Goal: Task Accomplishment & Management: Use online tool/utility

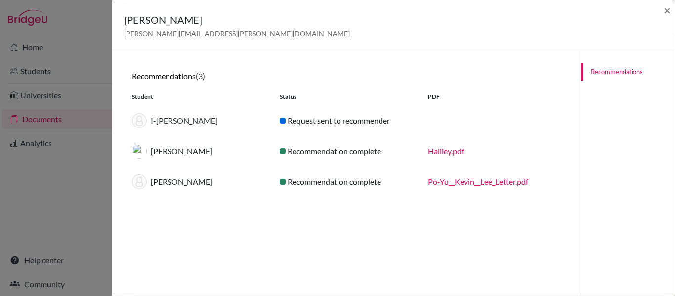
click at [469, 183] on link "Po-Yu__Kevin__Lee_Letter.pdf" at bounding box center [478, 181] width 100 height 9
click at [28, 43] on div "Charles Morton charles.morton@iis.kh.edu.tw × Recommendations (3) Student Statu…" at bounding box center [337, 148] width 675 height 296
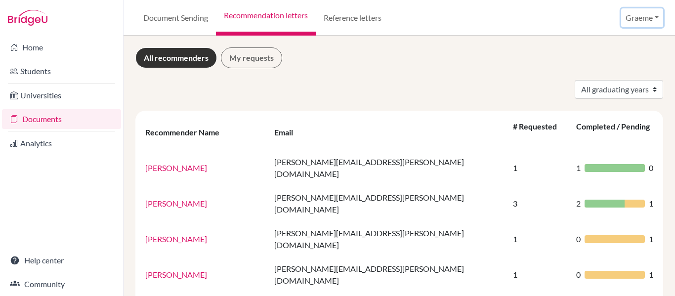
click at [643, 17] on button "Graeme" at bounding box center [642, 17] width 42 height 19
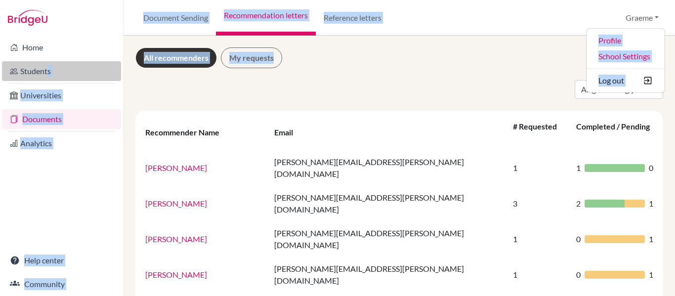
drag, startPoint x: 49, startPoint y: 193, endPoint x: 43, endPoint y: 73, distance: 120.2
click at [43, 73] on div "Home Students Universities Documents Analytics Help center Community Document S…" at bounding box center [337, 148] width 675 height 296
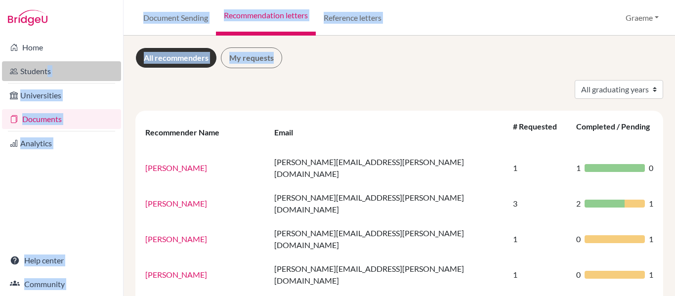
click at [56, 68] on link "Students" at bounding box center [61, 71] width 119 height 20
click at [35, 70] on link "Students" at bounding box center [61, 71] width 119 height 20
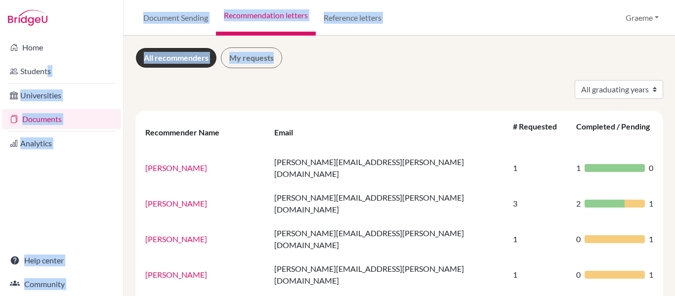
click at [161, 63] on link "All recommenders" at bounding box center [175, 57] width 81 height 21
click at [164, 59] on link "All recommenders" at bounding box center [175, 57] width 81 height 21
click at [310, 83] on div "All graduating years 2025 2026" at bounding box center [399, 89] width 542 height 19
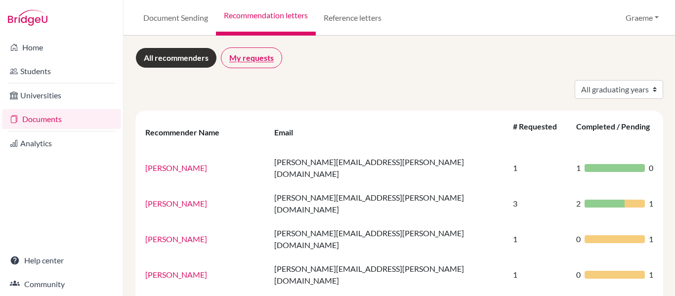
click at [258, 61] on link "My requests" at bounding box center [251, 57] width 61 height 21
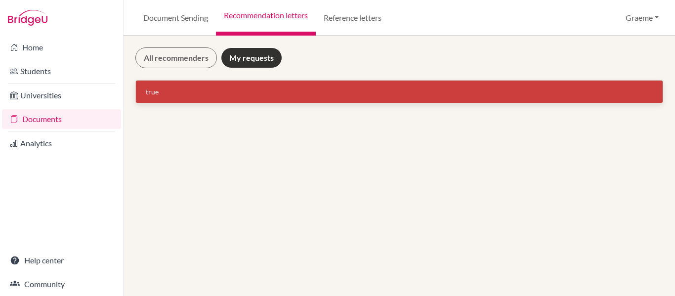
click at [152, 91] on div "true" at bounding box center [399, 91] width 507 height 10
click at [177, 50] on link "All recommenders" at bounding box center [175, 57] width 81 height 21
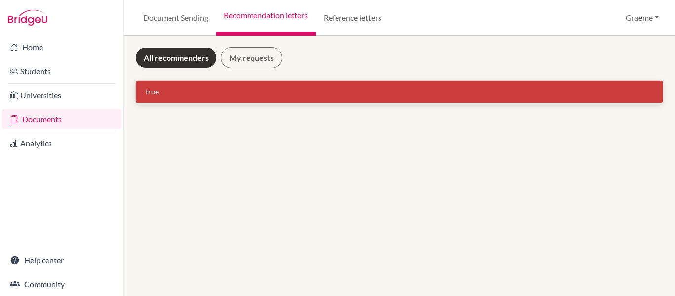
click at [177, 57] on link "All recommenders" at bounding box center [175, 57] width 81 height 21
click at [366, 13] on link "Reference letters" at bounding box center [353, 18] width 74 height 36
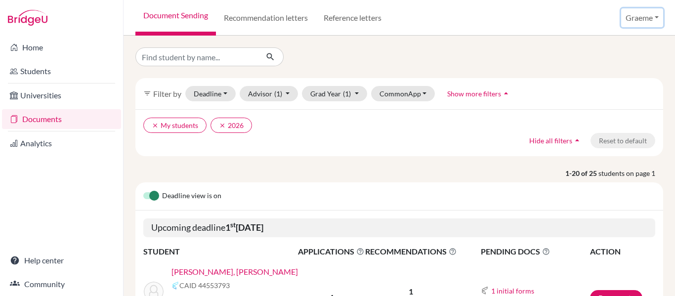
click at [655, 12] on button "Graeme" at bounding box center [642, 17] width 42 height 19
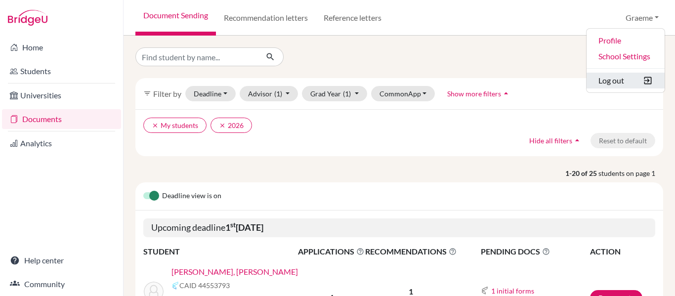
click at [610, 82] on button "Log out" at bounding box center [625, 81] width 78 height 16
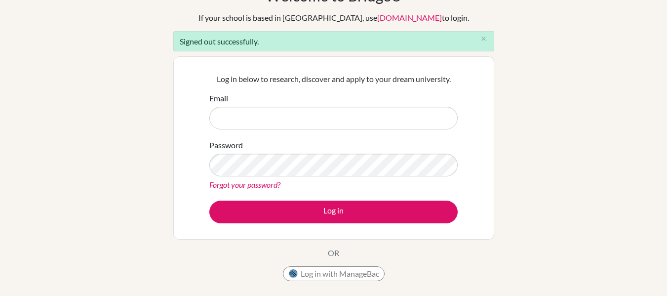
scroll to position [63, 0]
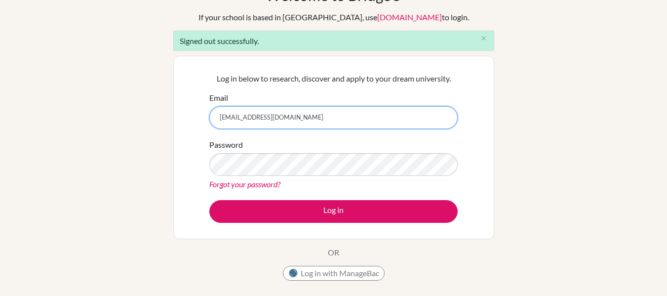
click at [318, 117] on input "graeme.mcnaught@iis.kh.edu.tw" at bounding box center [333, 117] width 248 height 23
type input "gmcnaught@gmail.com"
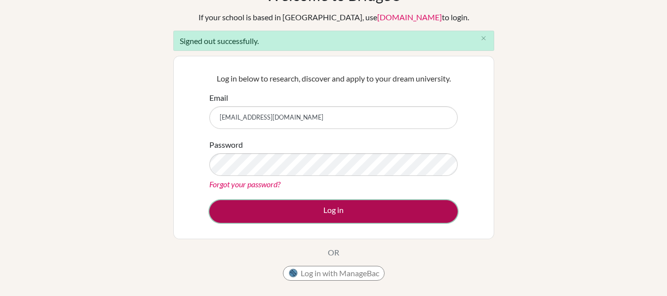
click at [308, 206] on button "Log in" at bounding box center [333, 211] width 248 height 23
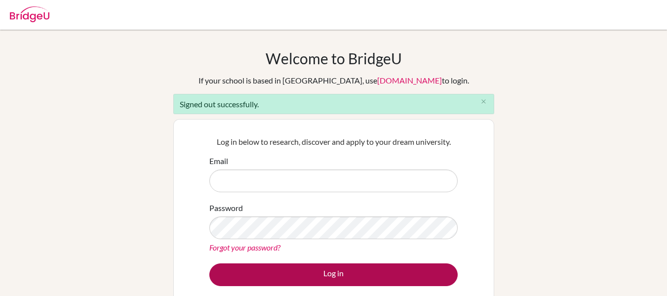
type input "[EMAIL_ADDRESS][DOMAIN_NAME]"
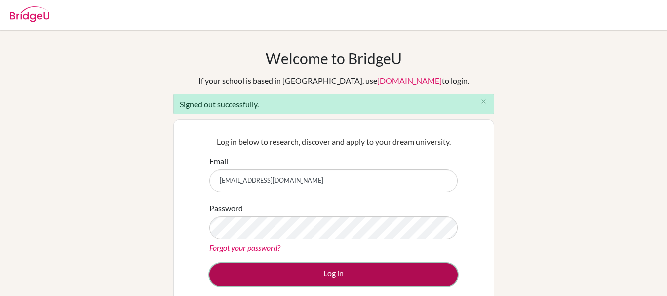
click at [290, 275] on button "Log in" at bounding box center [333, 274] width 248 height 23
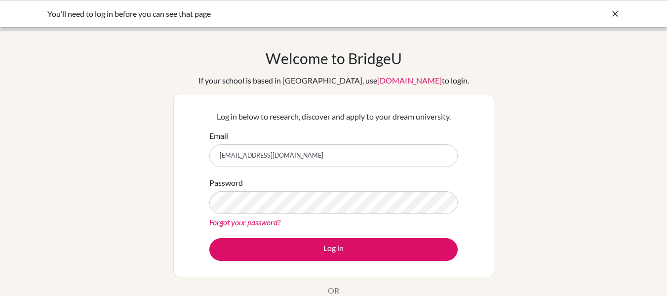
click at [295, 155] on input "[EMAIL_ADDRESS][DOMAIN_NAME]" at bounding box center [333, 155] width 248 height 23
type input "[EMAIL_ADDRESS][DOMAIN_NAME]"
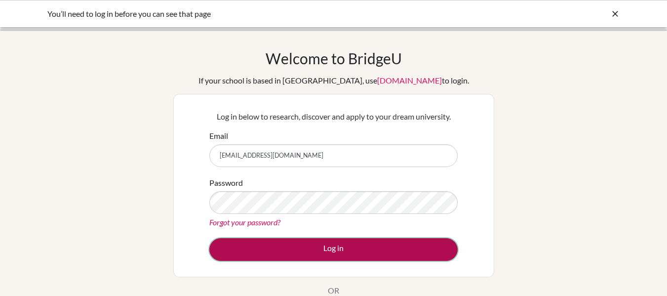
click at [308, 246] on button "Log in" at bounding box center [333, 249] width 248 height 23
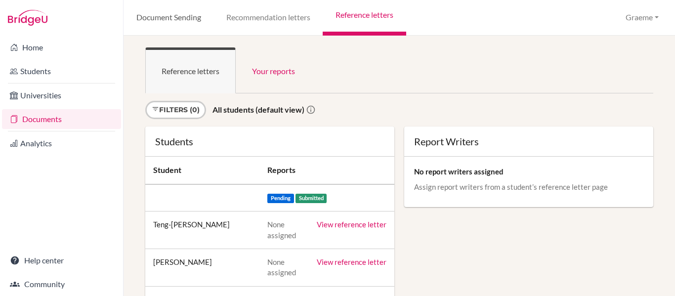
click at [164, 15] on link "Document Sending" at bounding box center [168, 18] width 90 height 36
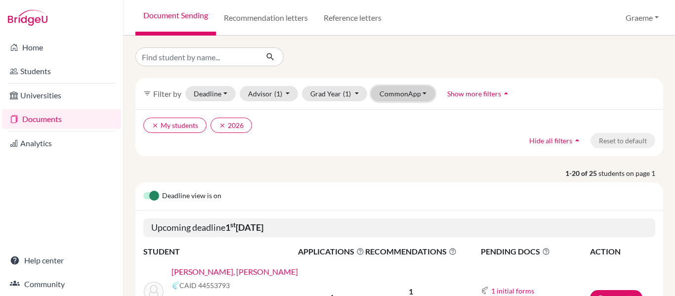
click at [407, 92] on button "CommonApp" at bounding box center [403, 93] width 64 height 15
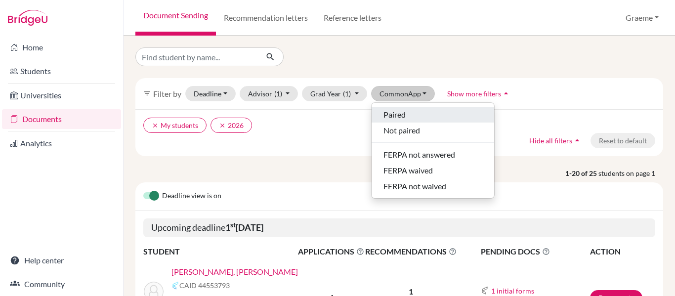
click at [392, 113] on span "Paired" at bounding box center [394, 115] width 22 height 12
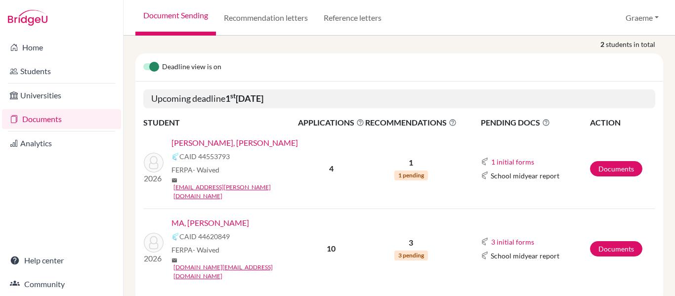
scroll to position [131, 0]
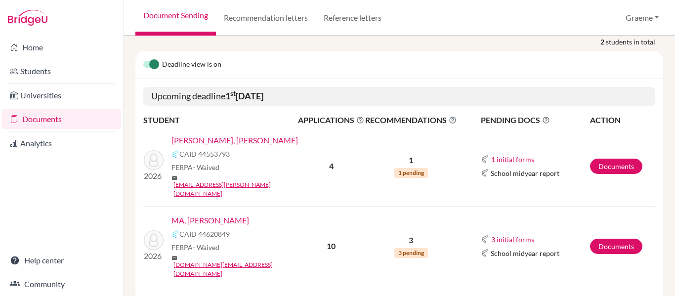
click at [598, 168] on td "Documents" at bounding box center [622, 166] width 66 height 80
click at [601, 159] on link "Documents" at bounding box center [616, 166] width 52 height 15
click at [612, 159] on link "Documents" at bounding box center [616, 166] width 52 height 15
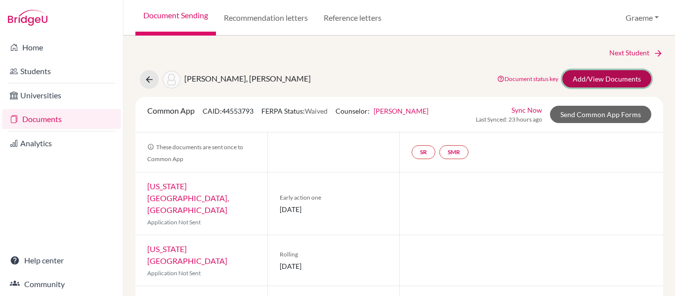
click at [581, 75] on link "Add/View Documents" at bounding box center [606, 78] width 89 height 17
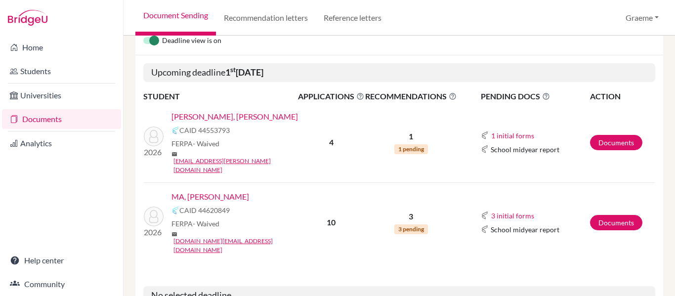
scroll to position [156, 0]
click at [602, 136] on link "Documents" at bounding box center [616, 141] width 52 height 15
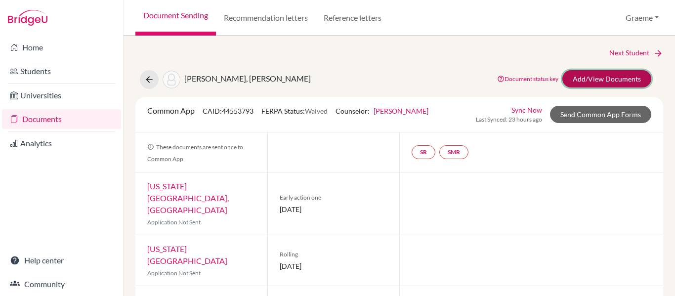
click at [591, 74] on link "Add/View Documents" at bounding box center [606, 78] width 89 height 17
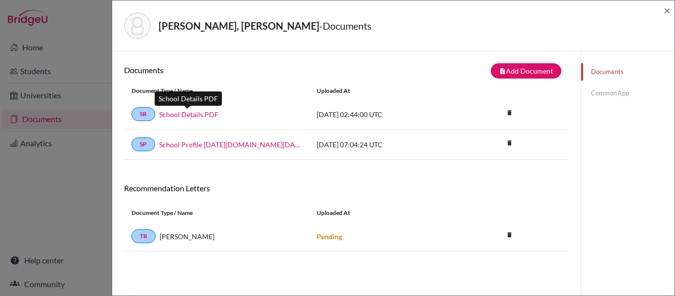
click at [190, 115] on link "School Details PDF" at bounding box center [188, 114] width 59 height 10
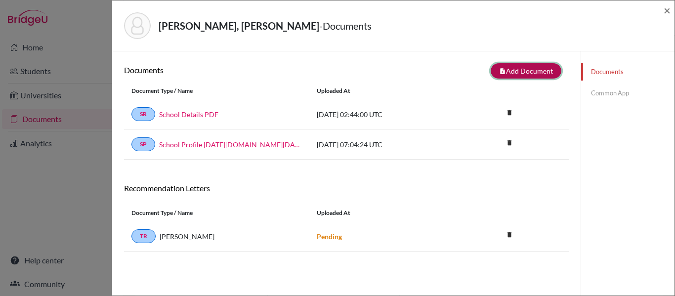
click at [525, 70] on button "note_add Add Document" at bounding box center [525, 70] width 71 height 15
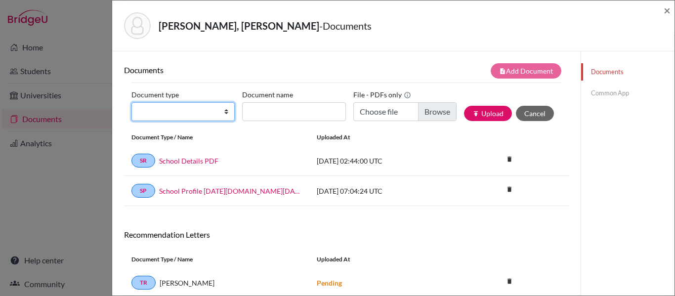
click at [223, 113] on select "Change explanation for Common App reports Counselor recommendation Internationa…" at bounding box center [182, 111] width 103 height 19
click at [365, 47] on div "HUANG, Yu-Chen - Documents ×" at bounding box center [393, 25] width 562 height 51
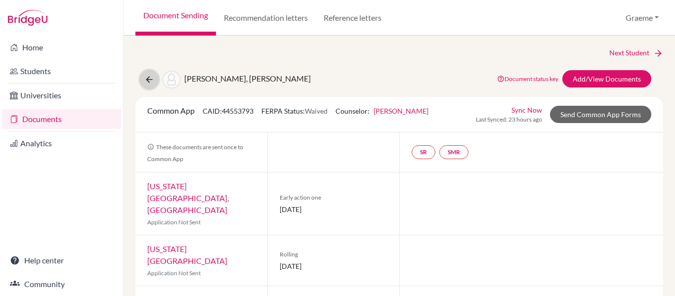
click at [147, 74] on button at bounding box center [149, 79] width 19 height 19
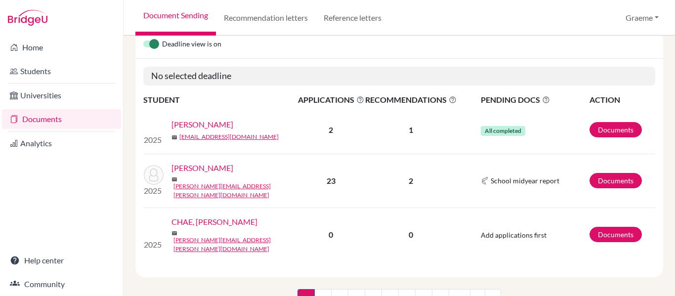
scroll to position [104, 0]
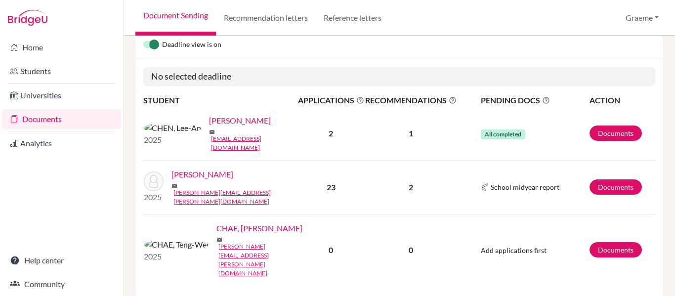
click at [194, 13] on link "Document Sending" at bounding box center [175, 18] width 81 height 36
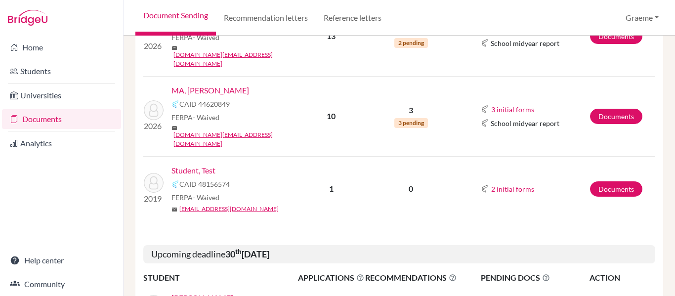
scroll to position [342, 0]
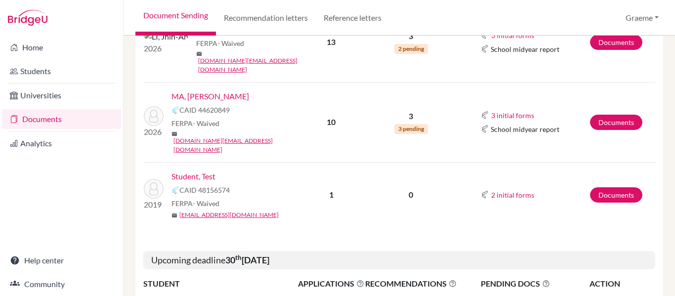
drag, startPoint x: 208, startPoint y: 127, endPoint x: 223, endPoint y: 143, distance: 22.0
click at [208, 170] on link "Student, Test" at bounding box center [193, 176] width 44 height 12
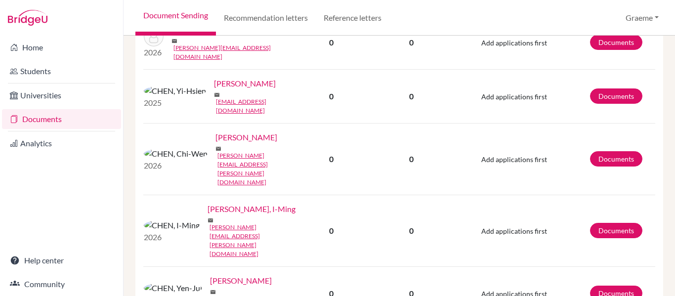
scroll to position [1144, 0]
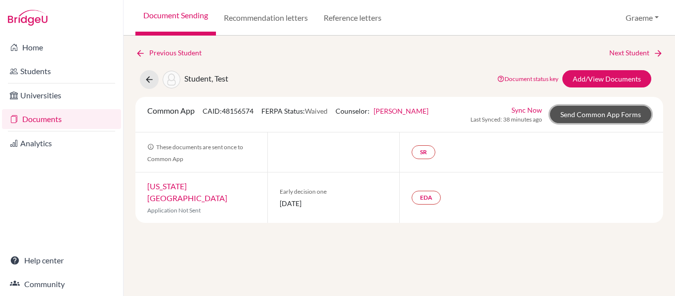
click at [576, 115] on link "Send Common App Forms" at bounding box center [600, 114] width 101 height 17
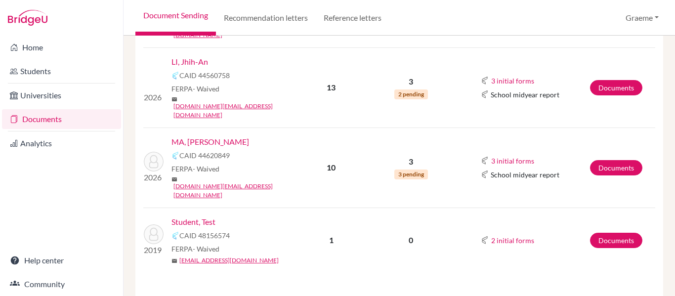
scroll to position [292, 0]
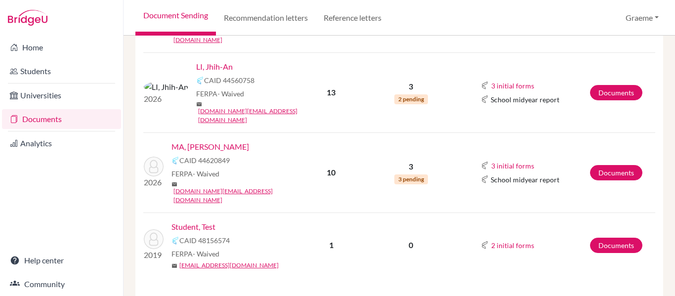
click at [201, 221] on link "Student, Test" at bounding box center [193, 227] width 44 height 12
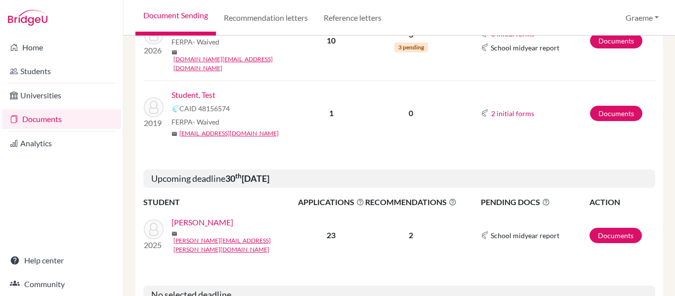
scroll to position [416, 0]
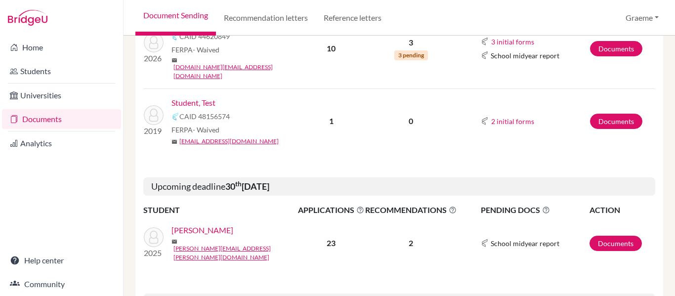
click at [192, 97] on link "Student, Test" at bounding box center [193, 103] width 44 height 12
click at [196, 97] on link "Student, Test" at bounding box center [193, 103] width 44 height 12
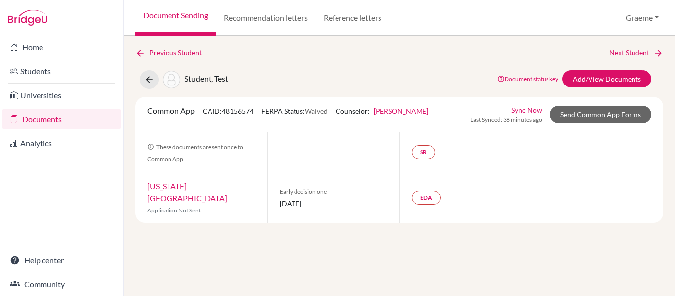
click at [527, 110] on link "Sync Now" at bounding box center [526, 110] width 31 height 10
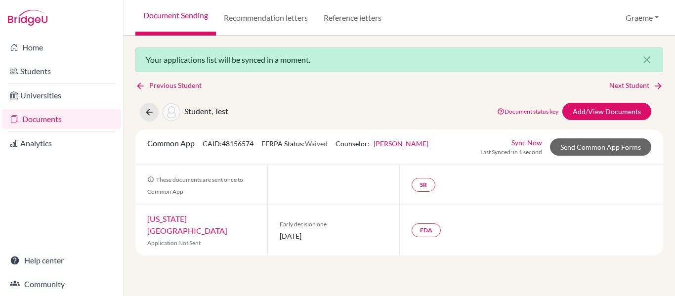
click at [529, 140] on link "Sync Now" at bounding box center [526, 142] width 31 height 10
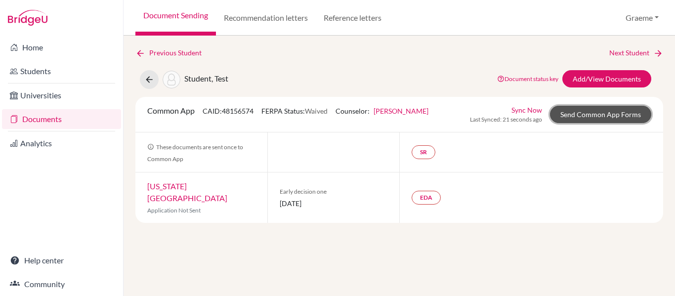
click at [584, 115] on link "Send Common App Forms" at bounding box center [600, 114] width 101 height 17
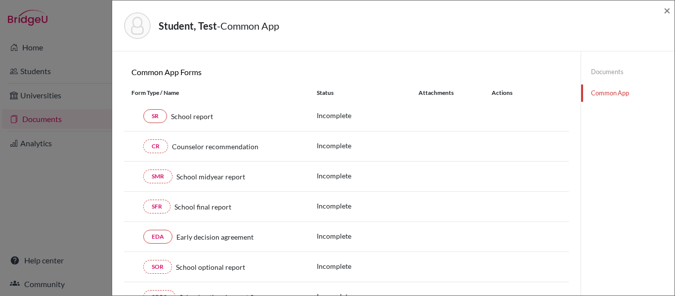
scroll to position [84, 0]
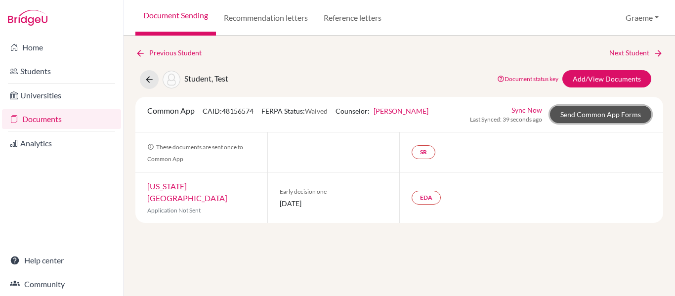
click at [589, 113] on link "Send Common App Forms" at bounding box center [600, 114] width 101 height 17
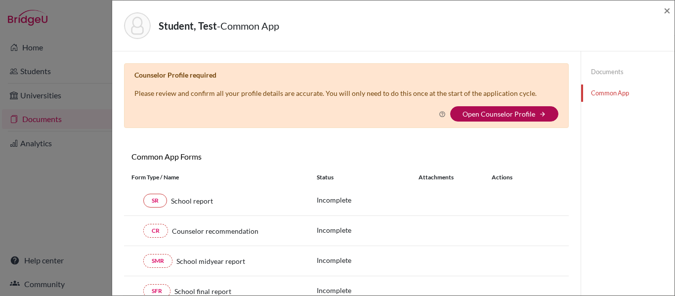
click at [500, 110] on link "Open Counselor Profile" at bounding box center [498, 114] width 73 height 8
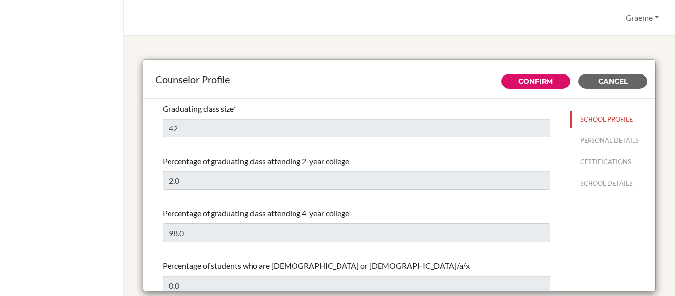
select select "0"
select select "307947"
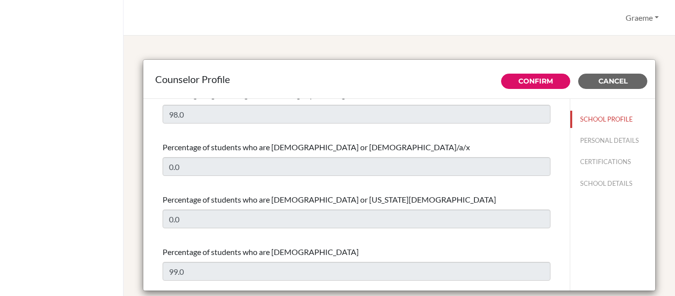
scroll to position [119, 0]
click at [598, 78] on span "Cancel" at bounding box center [612, 81] width 29 height 9
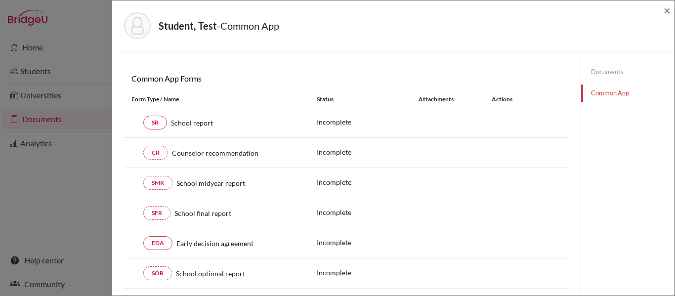
scroll to position [77, 0]
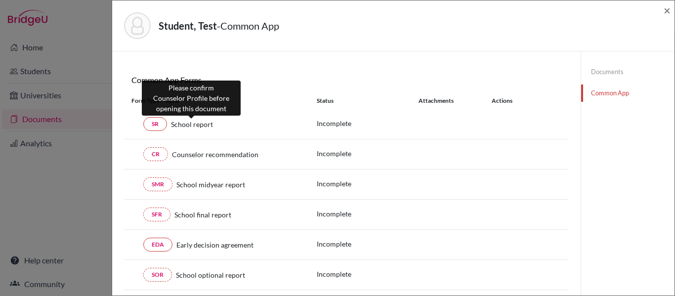
click at [194, 123] on span "School report" at bounding box center [192, 124] width 42 height 10
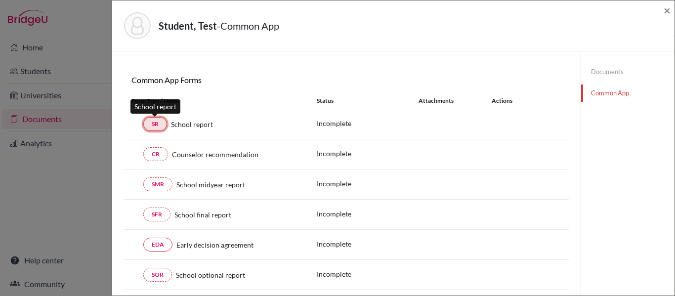
click at [153, 123] on link "SR" at bounding box center [155, 124] width 24 height 14
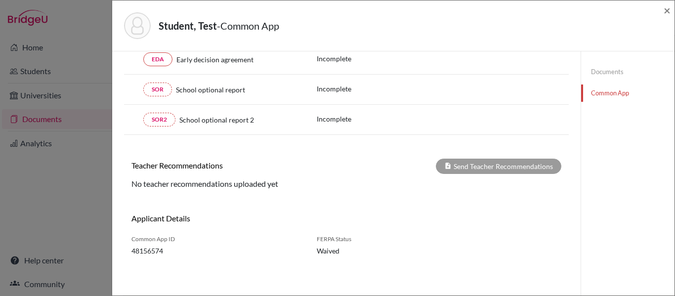
scroll to position [0, 0]
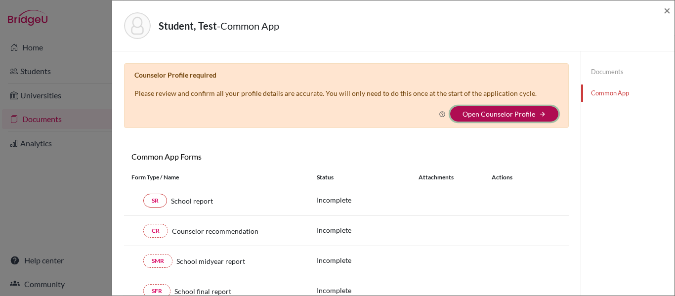
click at [539, 117] on icon "arrow_forward" at bounding box center [542, 114] width 7 height 7
